Goal: Navigation & Orientation: Go to known website

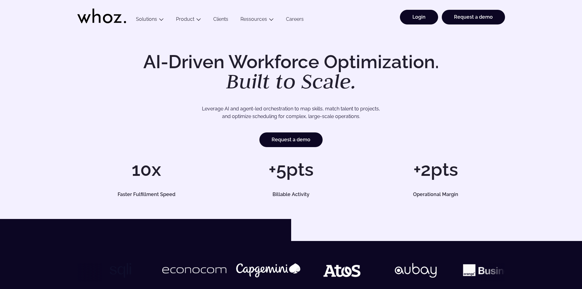
click at [422, 16] on link "Login" at bounding box center [419, 17] width 38 height 15
